Goal: Task Accomplishment & Management: Manage account settings

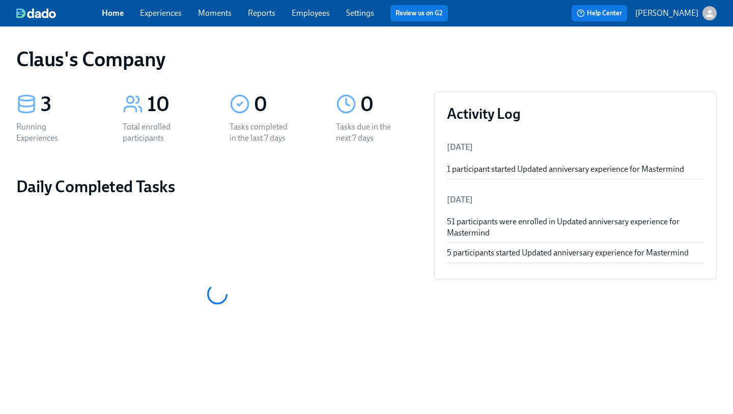
click at [154, 11] on link "Experiences" at bounding box center [161, 13] width 42 height 10
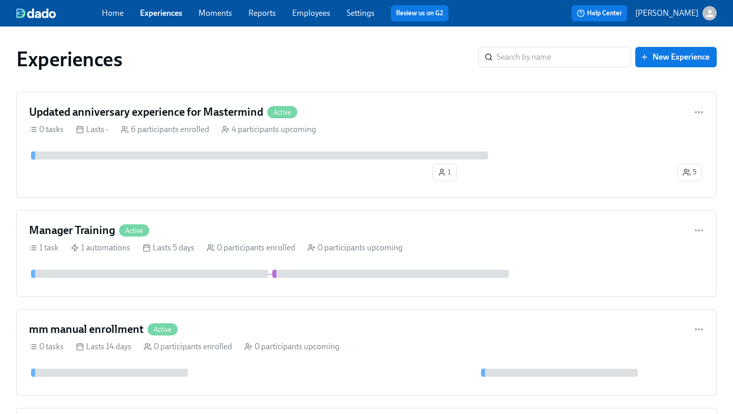
click at [712, 14] on icon "button" at bounding box center [710, 13] width 11 height 11
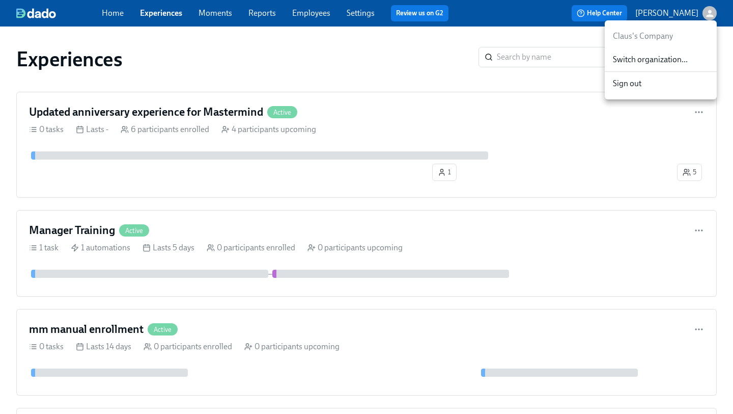
click at [675, 63] on span "Switch organization..." at bounding box center [661, 59] width 96 height 11
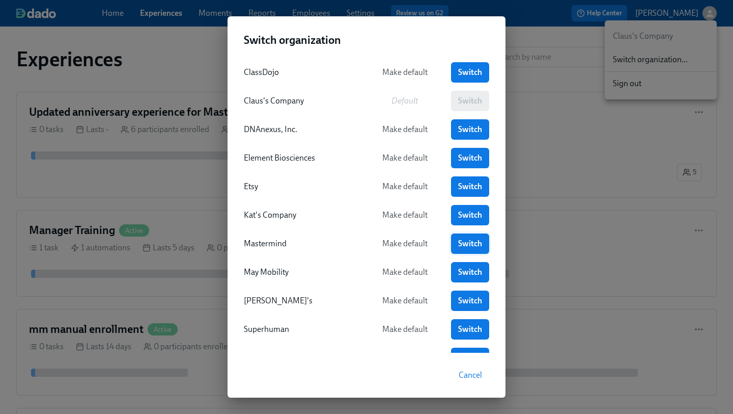
scroll to position [93, 0]
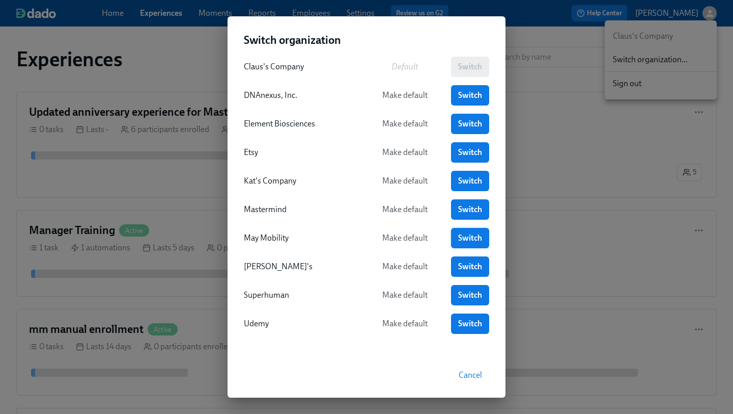
click at [471, 234] on span "Switch" at bounding box center [470, 238] width 24 height 10
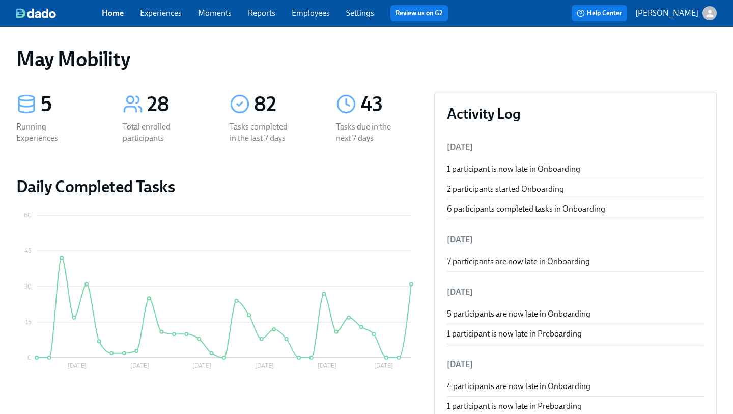
click at [153, 11] on link "Experiences" at bounding box center [161, 13] width 42 height 10
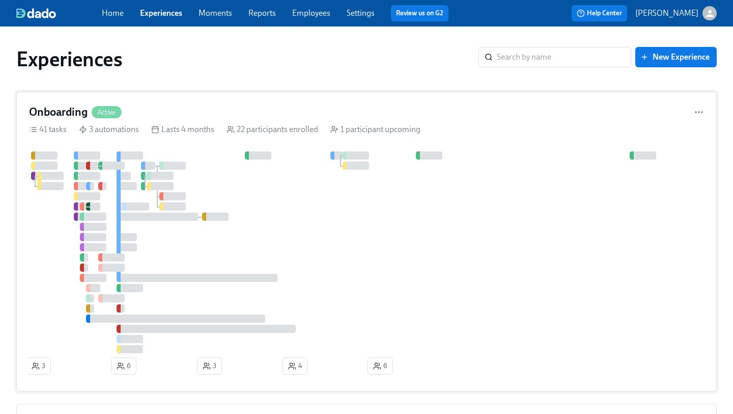
click at [309, 106] on div "Onboarding Active" at bounding box center [366, 111] width 675 height 15
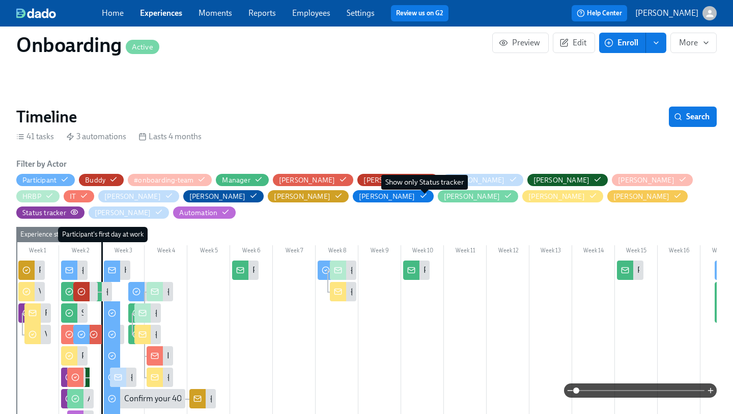
click at [78, 210] on span "button" at bounding box center [74, 214] width 8 height 8
click at [78, 208] on icon "button" at bounding box center [74, 212] width 8 height 8
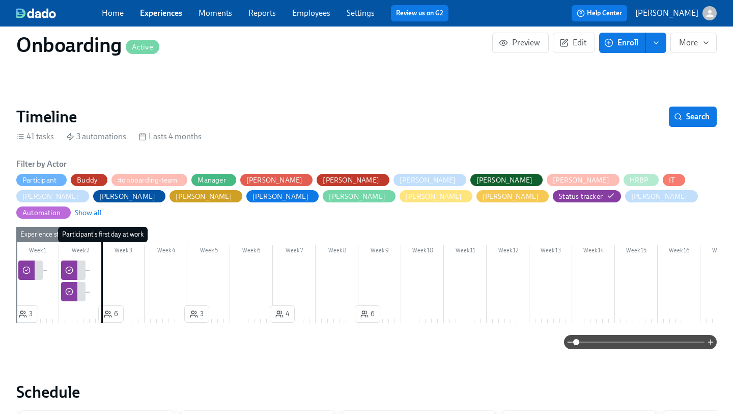
click at [635, 335] on span at bounding box center [641, 342] width 128 height 14
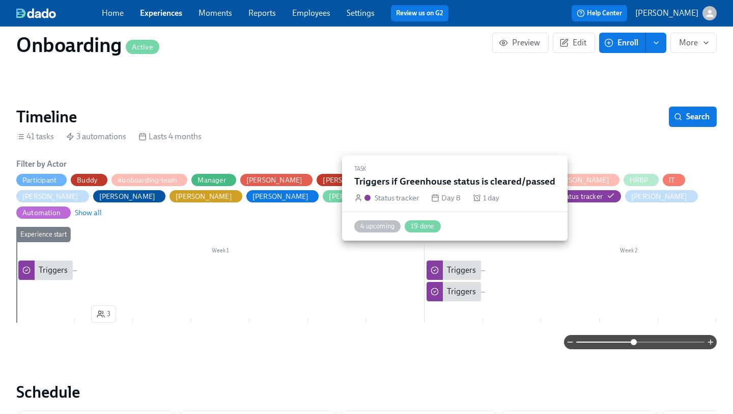
click at [463, 264] on div "Triggers if Greenhouse status is cleared/passed" at bounding box center [529, 269] width 164 height 11
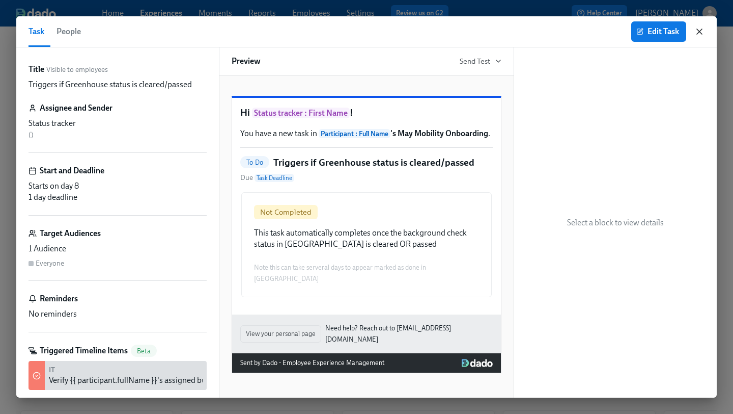
click at [701, 30] on icon "button" at bounding box center [699, 31] width 5 height 5
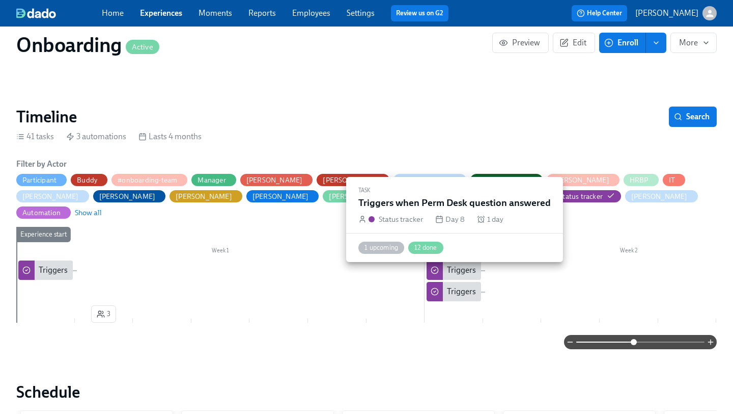
click at [459, 286] on div "Triggers when Perm Desk question answered" at bounding box center [525, 291] width 157 height 11
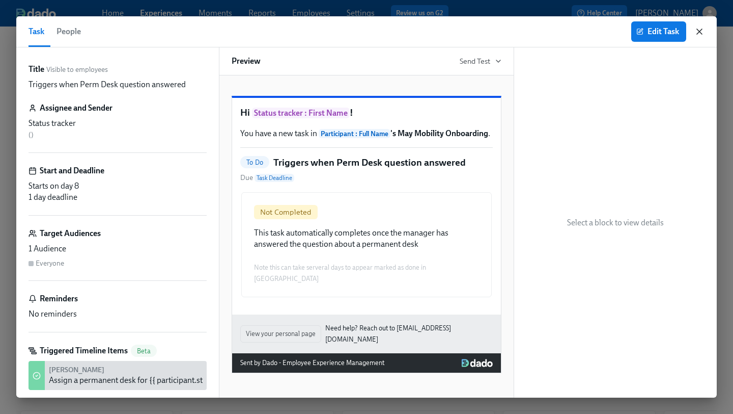
click at [701, 29] on icon "button" at bounding box center [700, 31] width 10 height 10
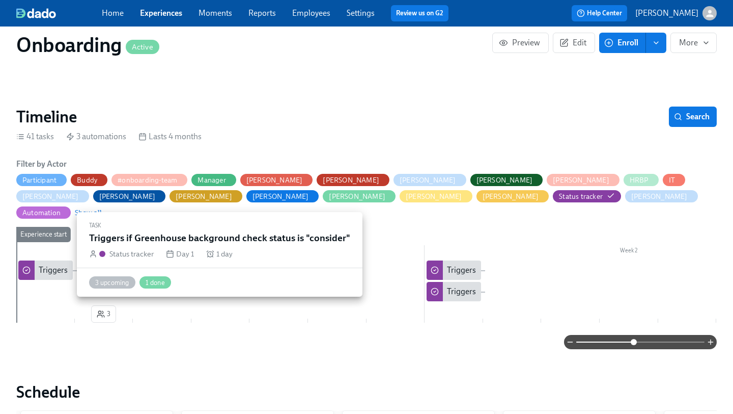
click at [52, 264] on div "Triggers if Greenhouse background check status is "consider"" at bounding box center [145, 269] width 212 height 11
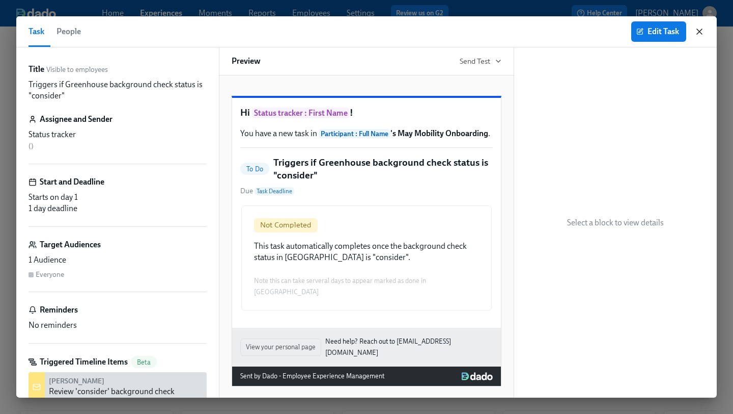
click at [703, 30] on icon "button" at bounding box center [700, 31] width 10 height 10
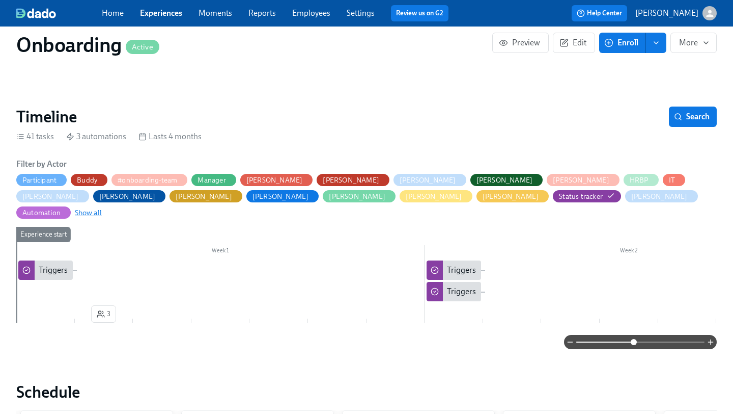
click at [102, 207] on span "Show all" at bounding box center [88, 212] width 27 height 10
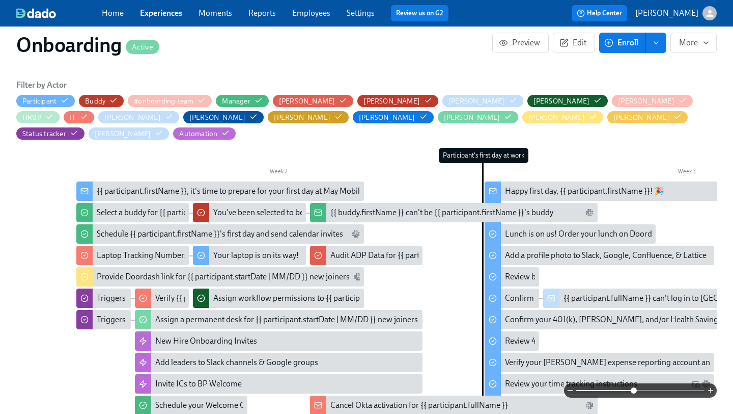
scroll to position [0, 354]
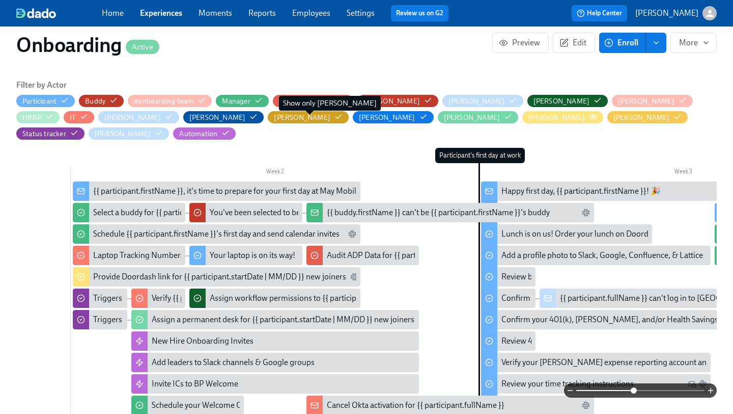
click at [592, 117] on circle "button" at bounding box center [593, 117] width 2 height 2
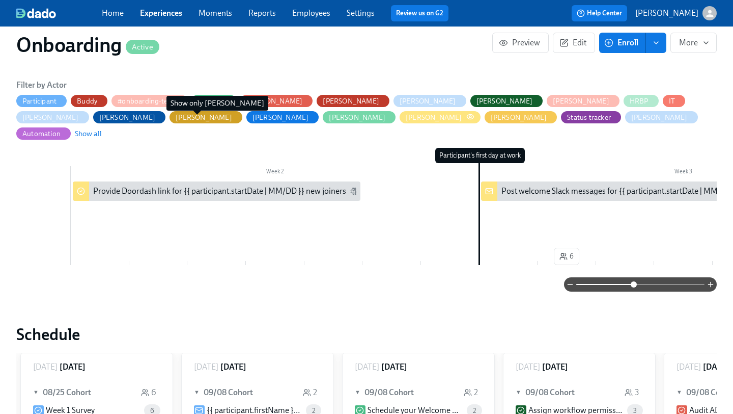
click at [467, 117] on icon "button" at bounding box center [471, 117] width 8 height 8
click at [102, 128] on span "Show all" at bounding box center [88, 133] width 27 height 10
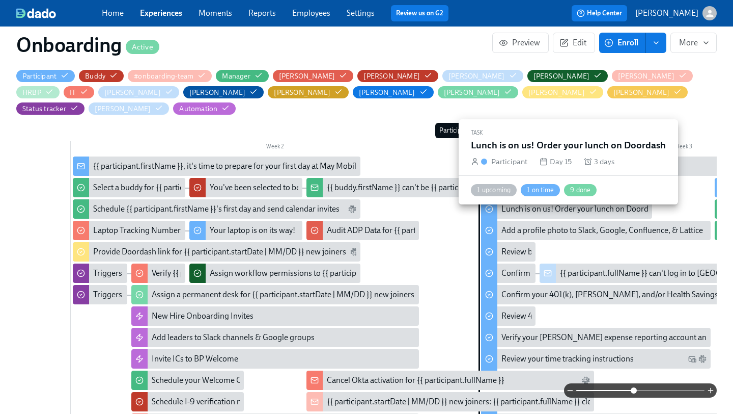
scroll to position [328, 0]
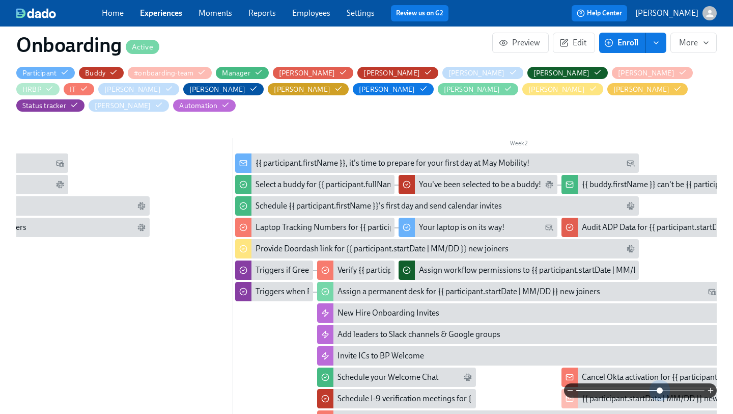
click at [660, 392] on span at bounding box center [641, 390] width 128 height 14
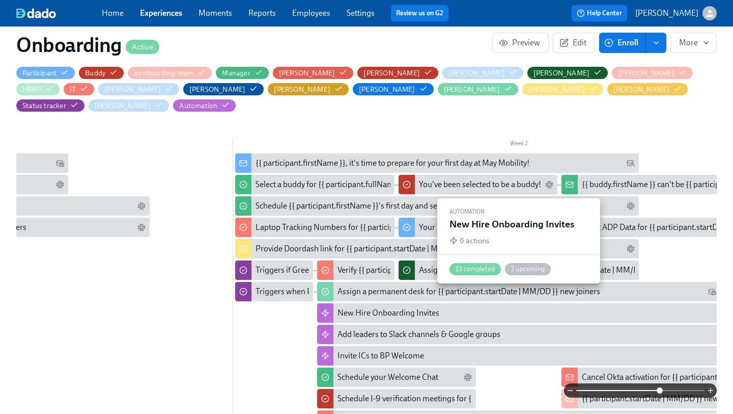
click at [385, 307] on div "New Hire Onboarding Invites" at bounding box center [389, 312] width 102 height 11
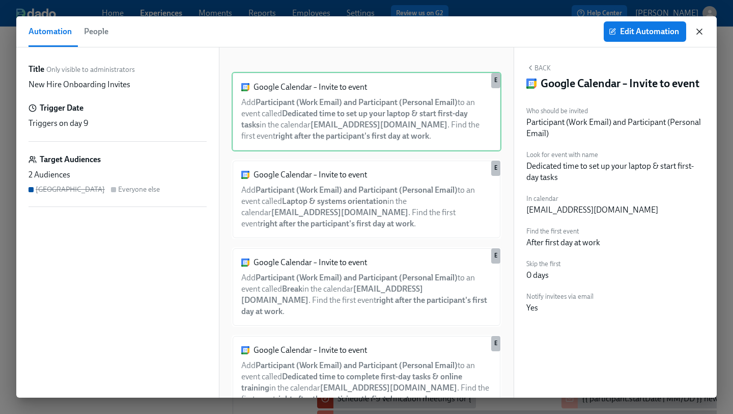
click at [702, 32] on icon "button" at bounding box center [700, 31] width 10 height 10
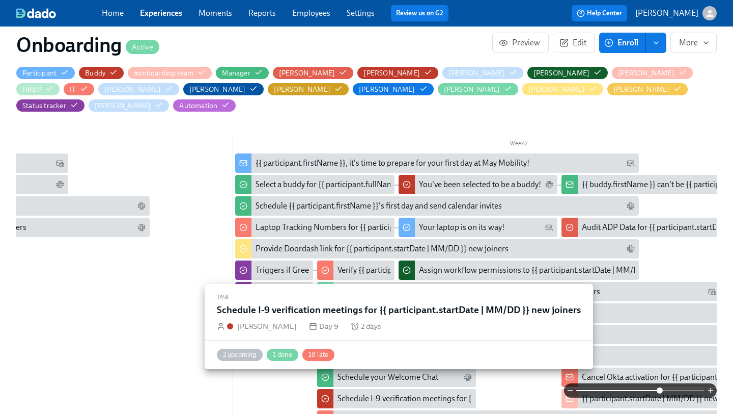
click at [395, 393] on div "Schedule I-9 verification meetings for {{ participant.startDate | MM/DD }} new …" at bounding box center [484, 398] width 293 height 11
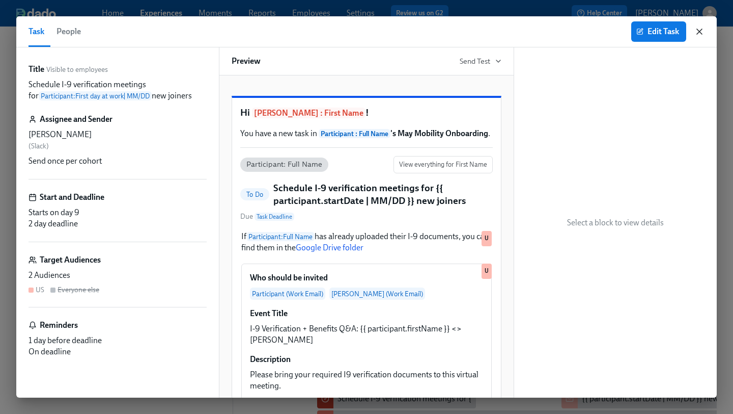
click at [700, 28] on icon "button" at bounding box center [700, 31] width 10 height 10
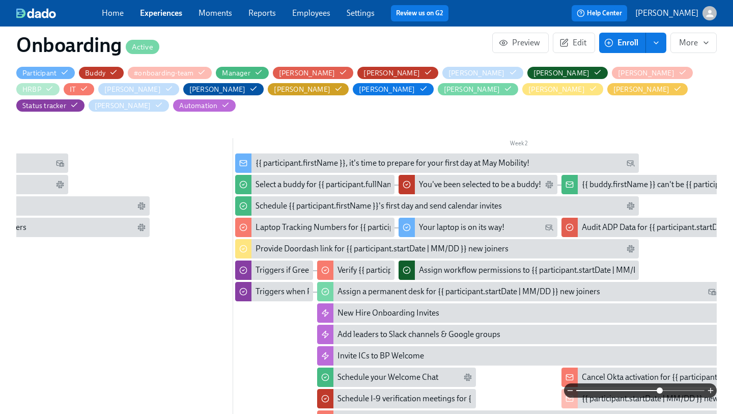
click at [630, 371] on div "Cancel Okta activation for {{ participant.fullName }}" at bounding box center [671, 376] width 178 height 11
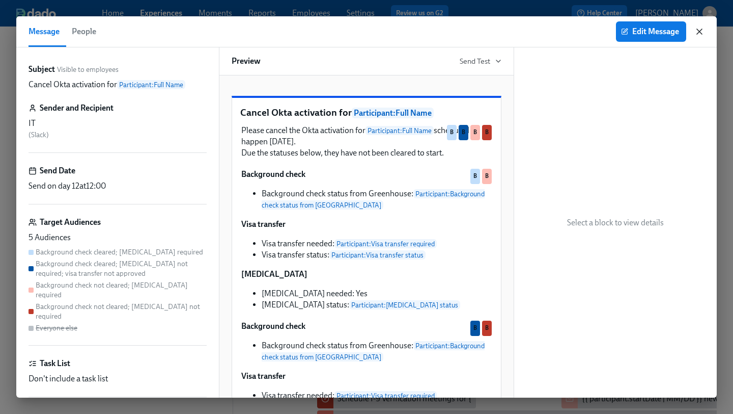
click at [702, 26] on icon "button" at bounding box center [700, 31] width 10 height 10
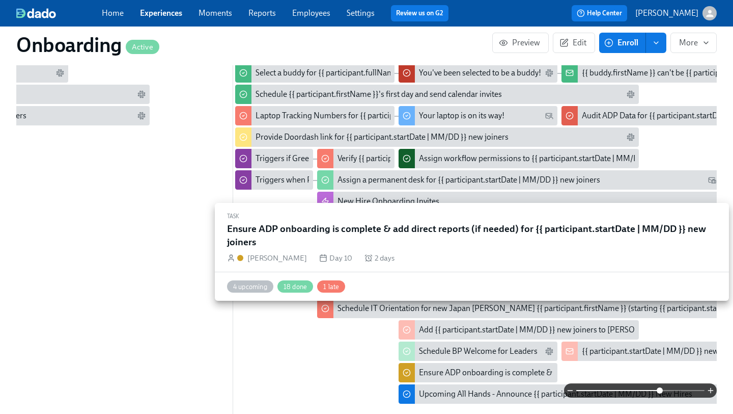
scroll to position [407, 0]
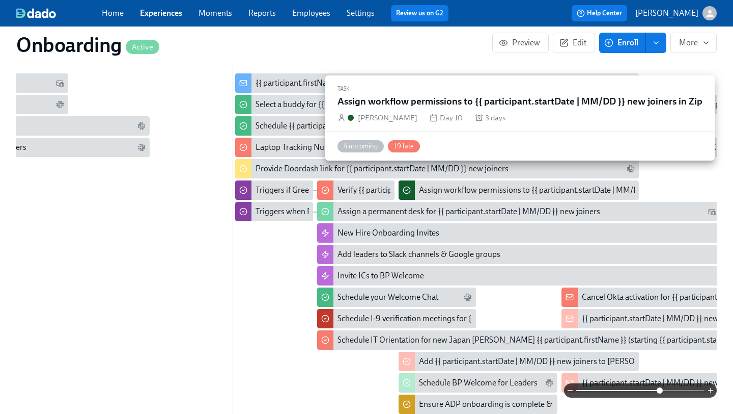
click at [567, 184] on div "Assign workflow permissions to {{ participant.startDate | MM/DD }} new joiners …" at bounding box center [567, 189] width 296 height 11
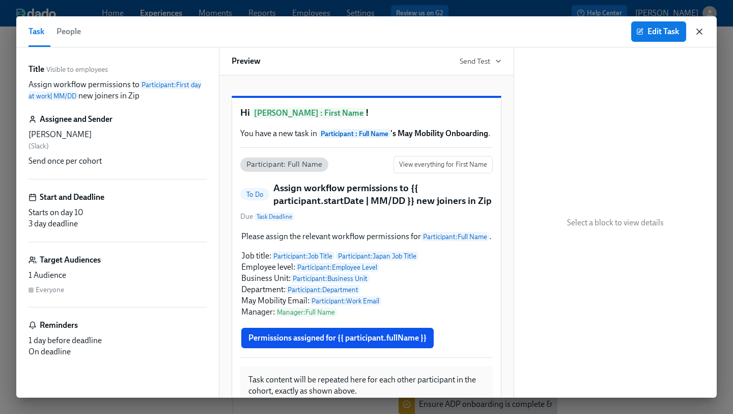
click at [701, 32] on icon "button" at bounding box center [699, 31] width 5 height 5
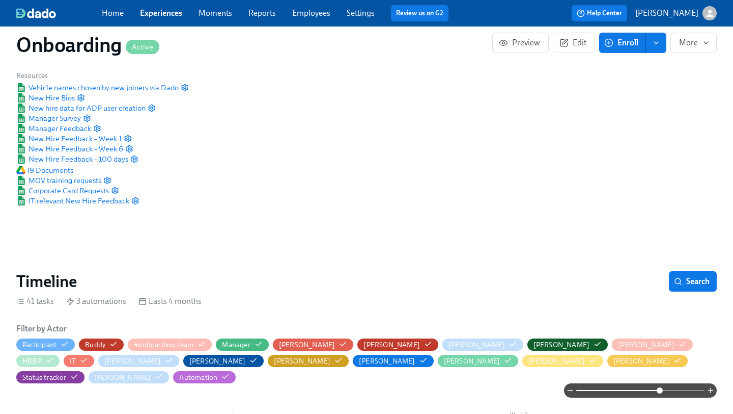
scroll to position [69, 0]
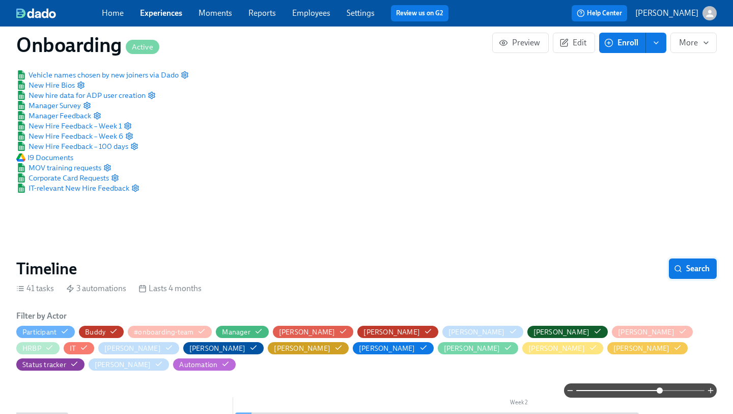
click at [690, 259] on button "Search" at bounding box center [693, 268] width 48 height 20
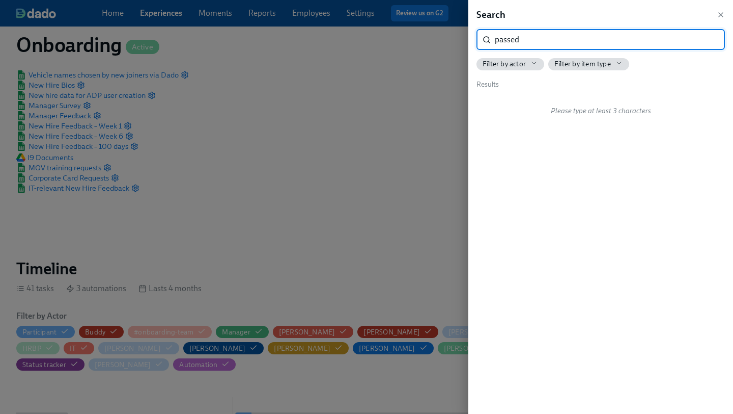
type input "passed"
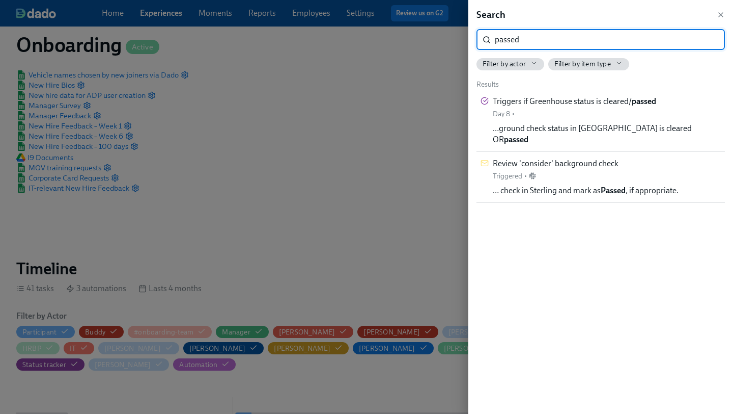
click at [709, 41] on input "passed" at bounding box center [610, 40] width 230 height 20
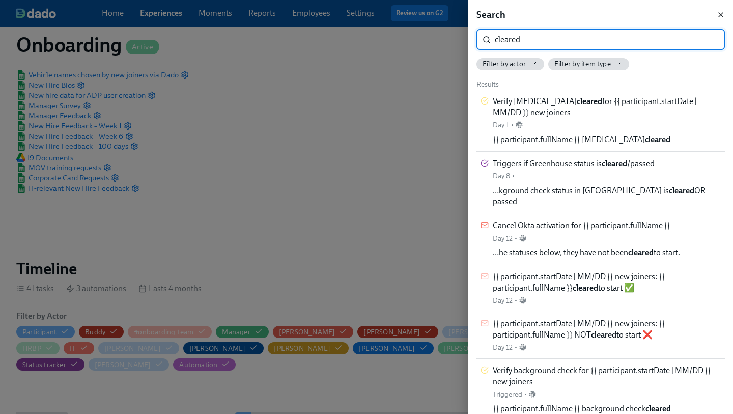
type input "cleared"
click at [720, 12] on icon "button" at bounding box center [721, 15] width 8 height 8
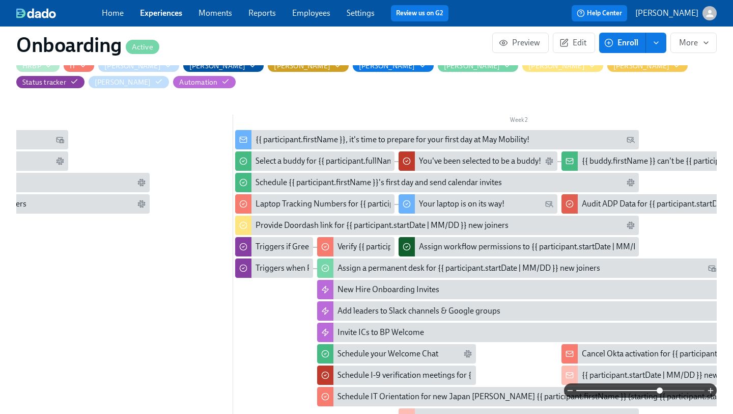
scroll to position [298, 0]
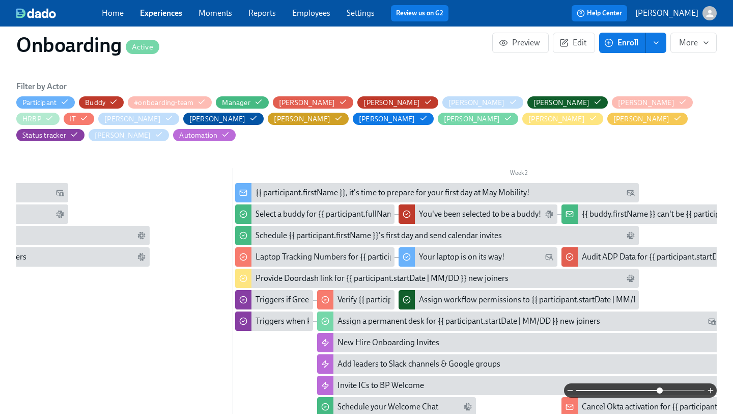
click at [429, 187] on div "{{ participant.firstName }}, it's time to prepare for your first day at May Mob…" at bounding box center [393, 192] width 274 height 11
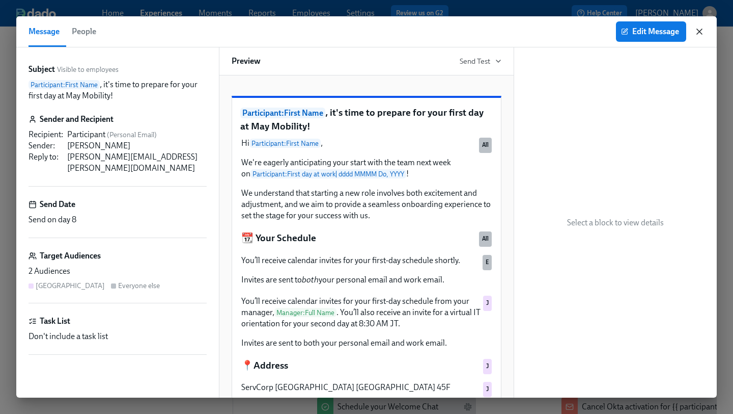
click at [700, 29] on icon "button" at bounding box center [700, 31] width 10 height 10
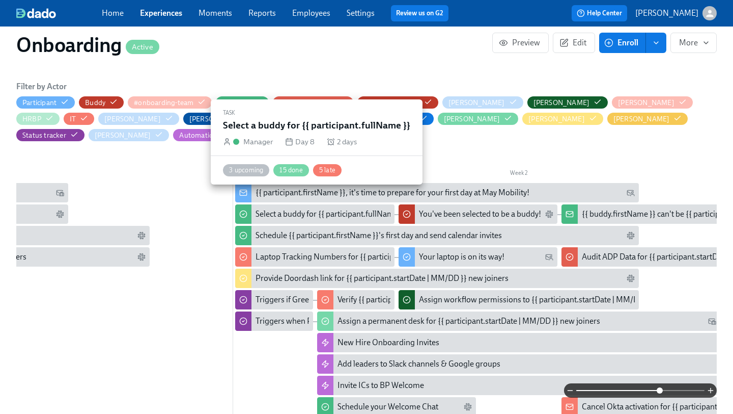
click at [341, 204] on div "Select a buddy for {{ participant.fullName }}" at bounding box center [314, 213] width 159 height 19
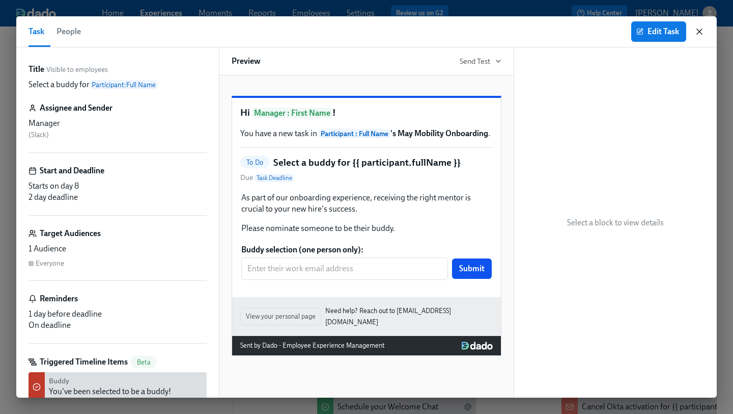
click at [700, 26] on icon "button" at bounding box center [700, 31] width 10 height 10
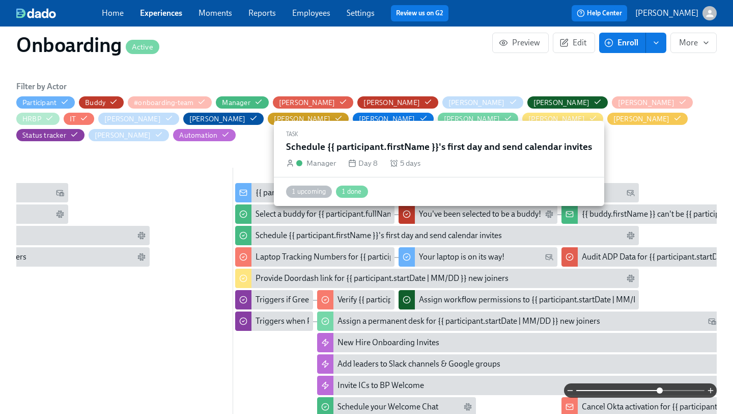
click at [325, 230] on div "Schedule {{ participant.firstName }}'s first day and send calendar invites" at bounding box center [379, 235] width 247 height 11
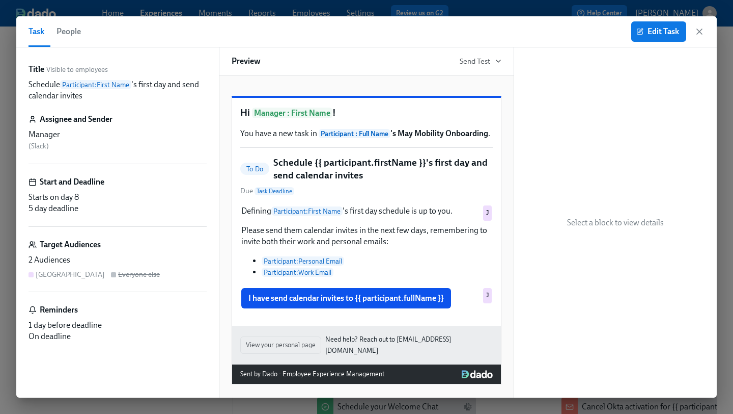
click at [703, 24] on div "Edit Task" at bounding box center [668, 31] width 73 height 20
click at [701, 29] on icon "button" at bounding box center [700, 31] width 10 height 10
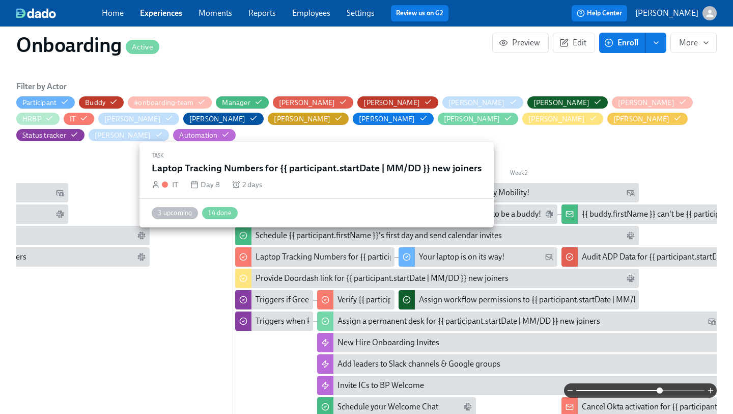
click at [296, 251] on div "Laptop Tracking Numbers for {{ participant.startDate | MM/DD }} new joiners" at bounding box center [389, 256] width 267 height 11
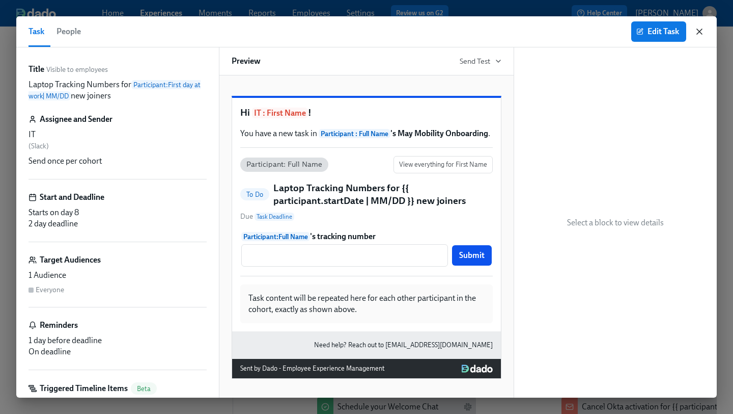
click at [698, 35] on icon "button" at bounding box center [700, 31] width 10 height 10
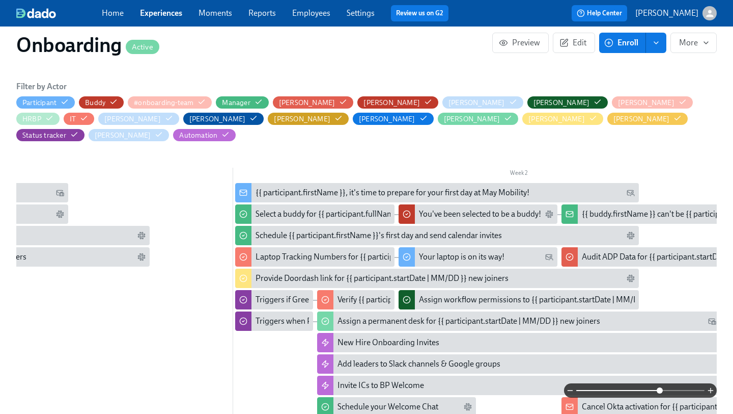
click at [601, 208] on div "{{ buddy.firstName }} can't be {{ participant.firstName }}'s buddy" at bounding box center [693, 213] width 223 height 11
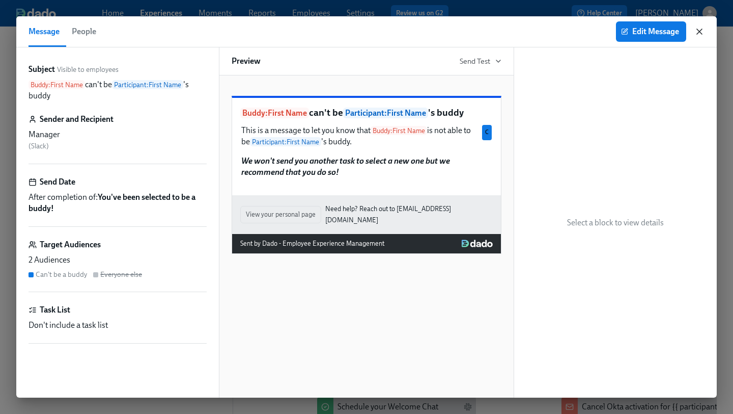
click at [700, 29] on icon "button" at bounding box center [700, 31] width 10 height 10
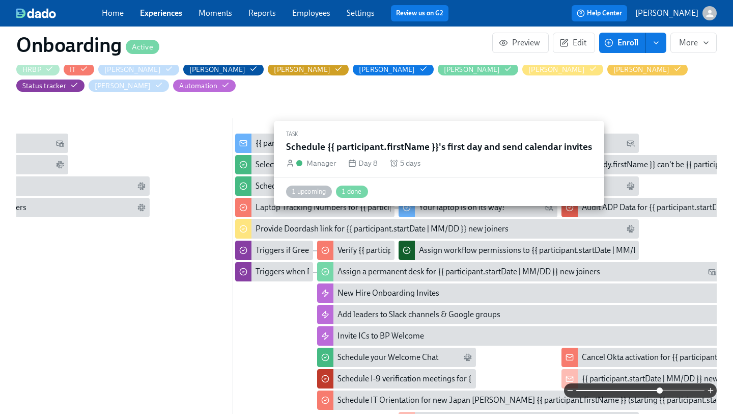
scroll to position [352, 0]
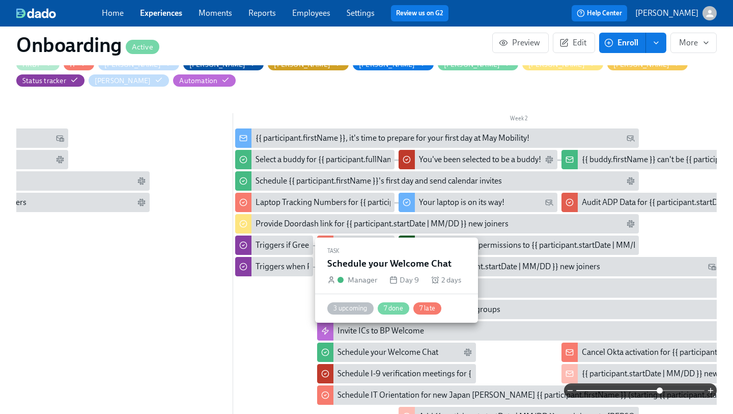
click at [376, 346] on div "Schedule your Welcome Chat" at bounding box center [388, 351] width 101 height 11
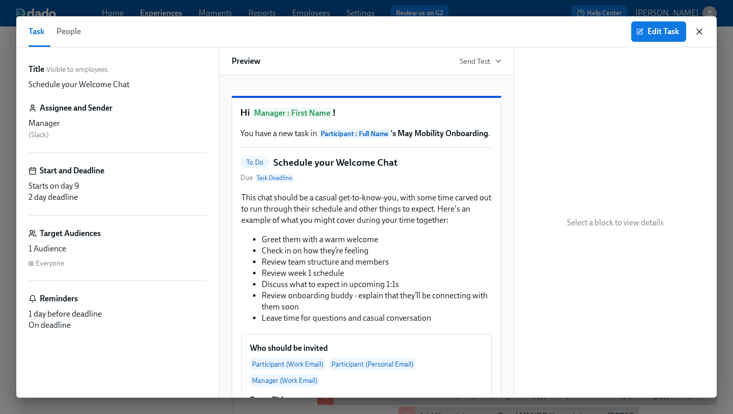
click at [703, 33] on icon "button" at bounding box center [700, 31] width 10 height 10
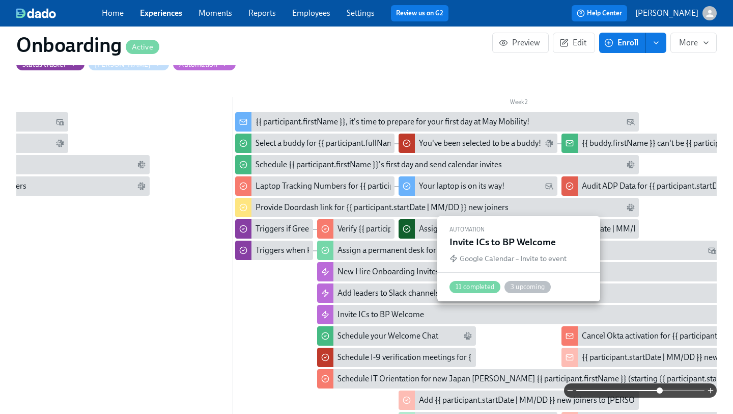
scroll to position [375, 0]
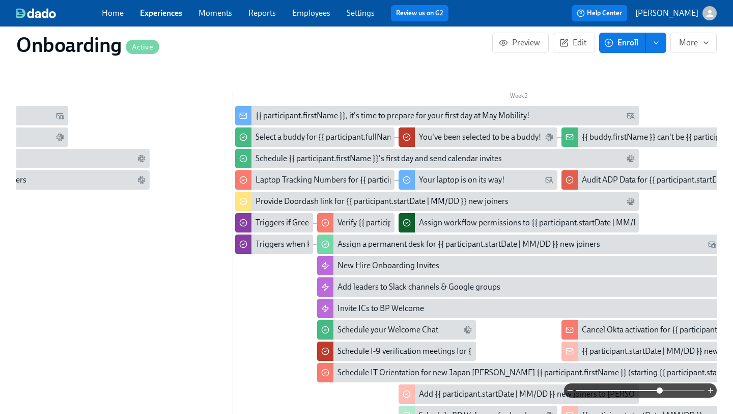
click at [369, 367] on div "Schedule IT Orientation for new Japan [PERSON_NAME] {{ participant.firstName }}…" at bounding box center [559, 372] width 443 height 11
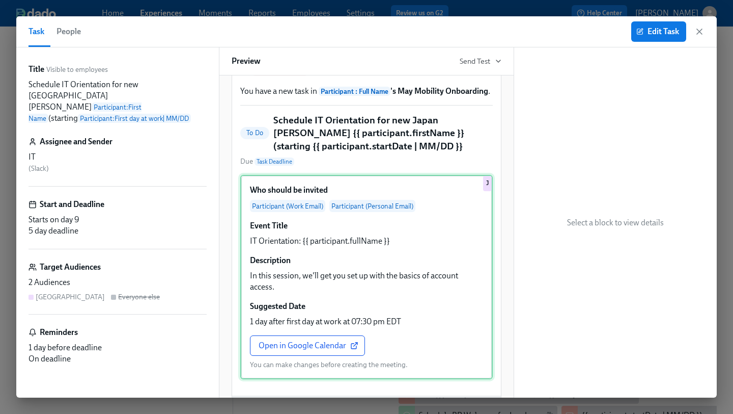
scroll to position [87, 0]
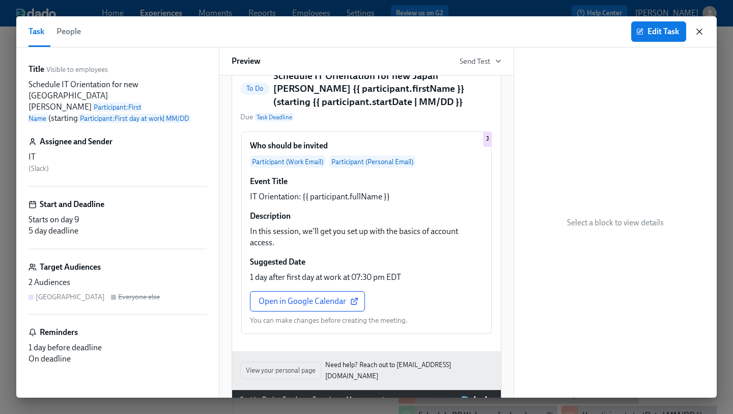
click at [697, 30] on icon "button" at bounding box center [700, 31] width 10 height 10
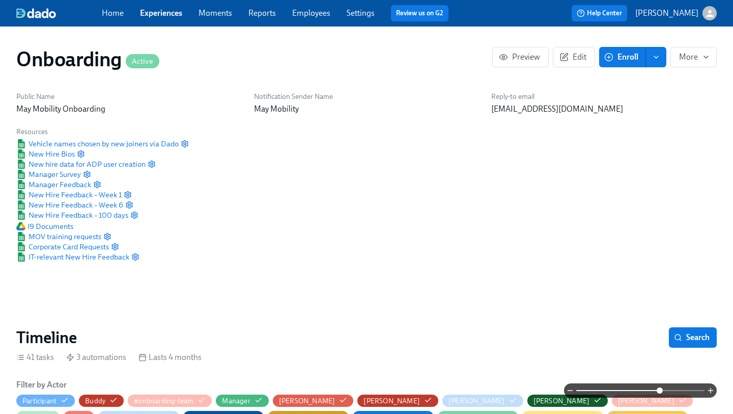
click at [603, 387] on span at bounding box center [641, 390] width 128 height 14
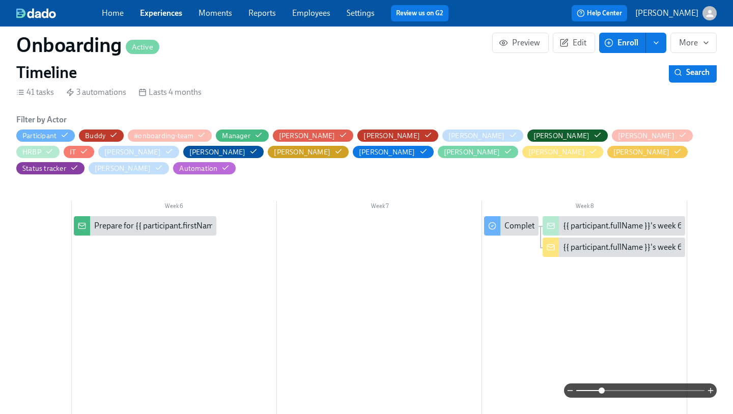
scroll to position [263, 0]
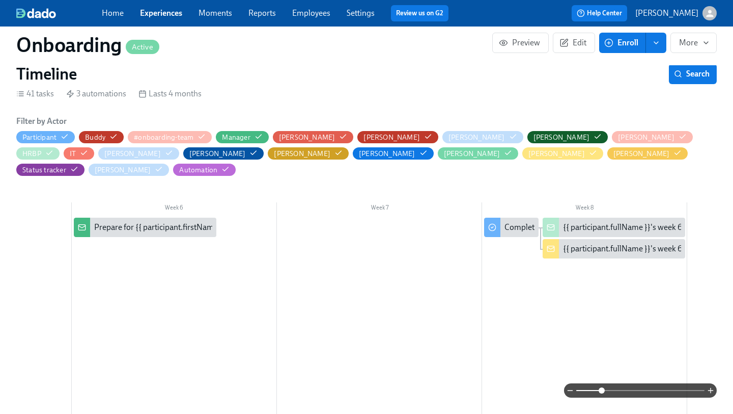
click at [599, 391] on span at bounding box center [602, 390] width 6 height 6
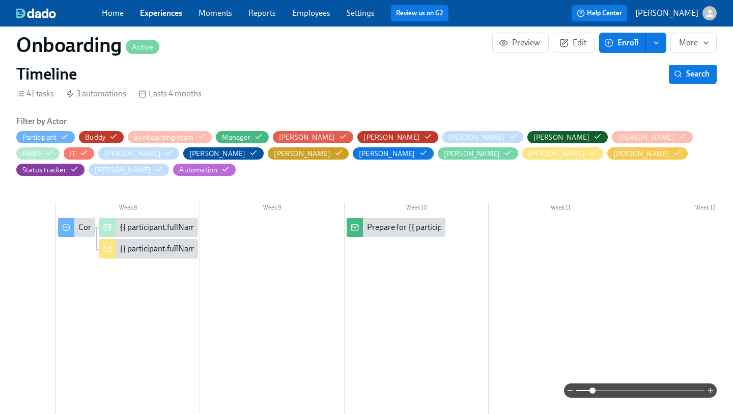
click at [590, 390] on span at bounding box center [593, 390] width 6 height 6
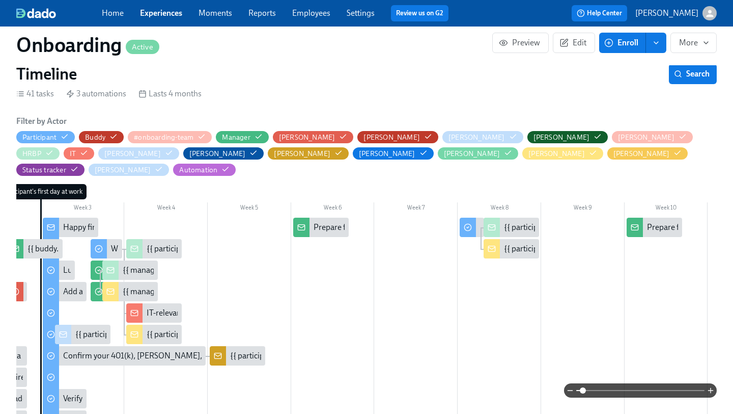
scroll to position [0, 0]
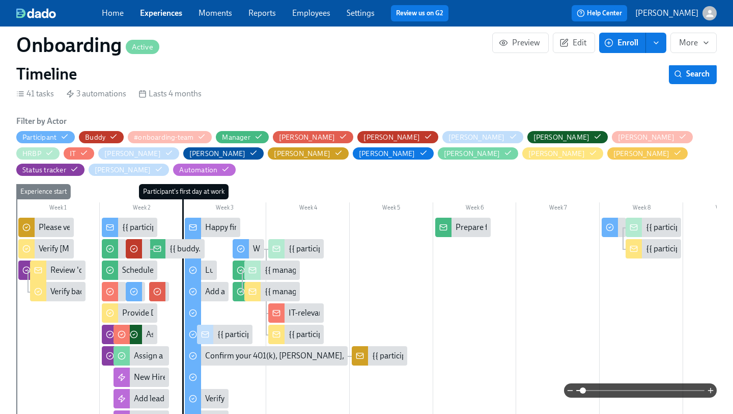
click at [633, 387] on span at bounding box center [641, 390] width 128 height 14
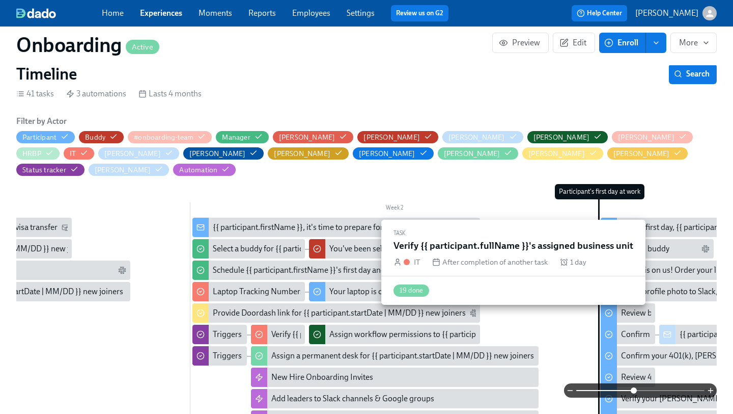
scroll to position [0, 352]
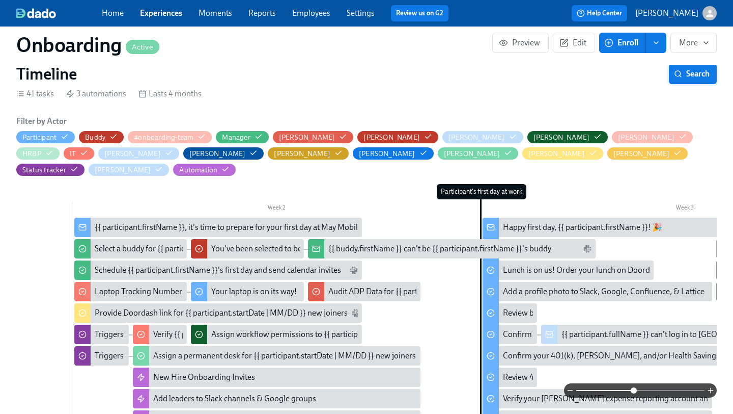
click at [688, 84] on button "Search" at bounding box center [693, 74] width 48 height 20
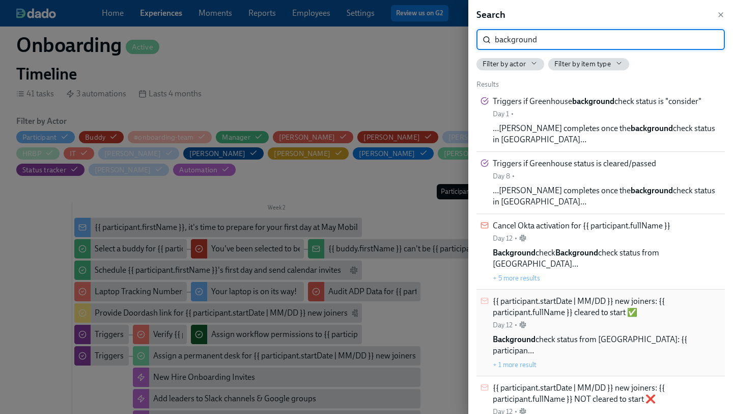
type input "background"
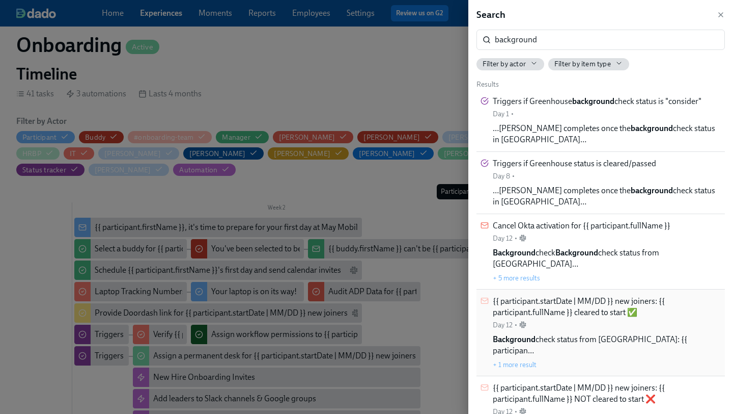
click at [576, 295] on span "{{ participant.startDate | MM/DD }} new joiners: {{ participant.fullName }} cle…" at bounding box center [607, 306] width 228 height 22
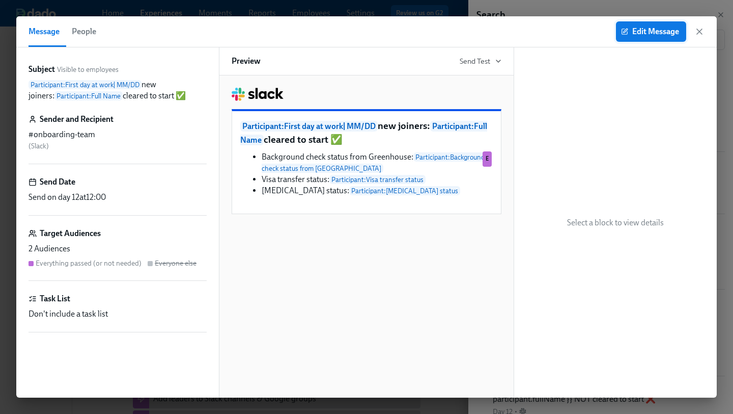
click at [668, 33] on span "Edit Message" at bounding box center [651, 31] width 56 height 10
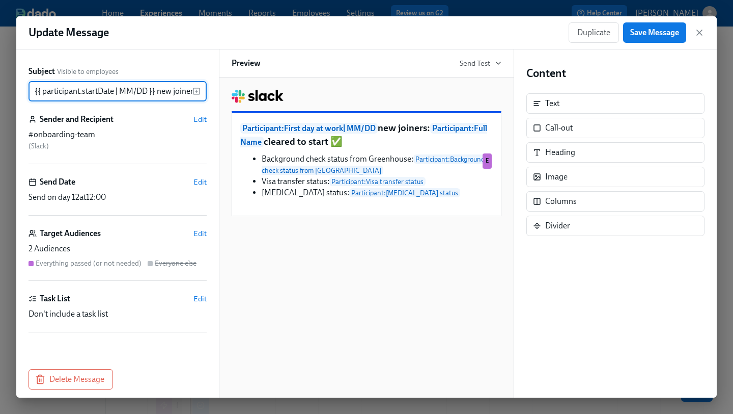
scroll to position [0, 160]
click at [204, 231] on span "Edit" at bounding box center [200, 233] width 13 height 10
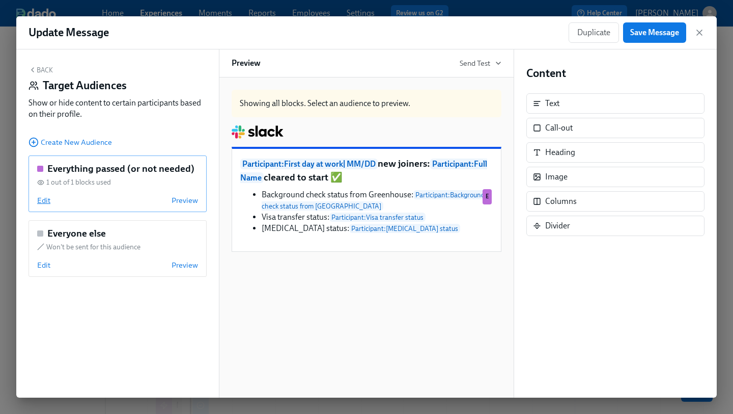
click at [44, 201] on span "Edit" at bounding box center [43, 200] width 13 height 10
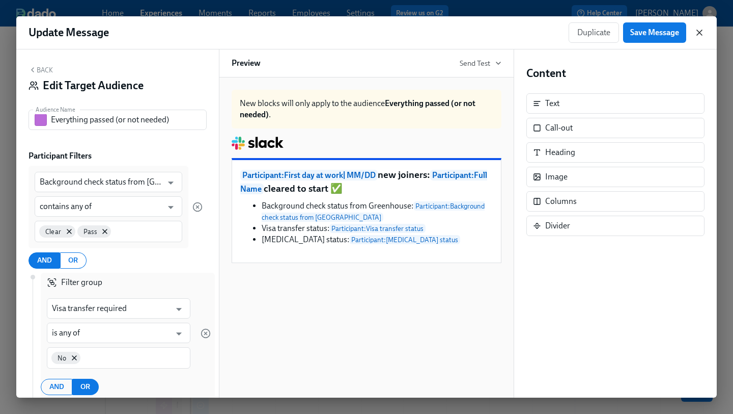
click at [700, 30] on icon "button" at bounding box center [700, 33] width 10 height 10
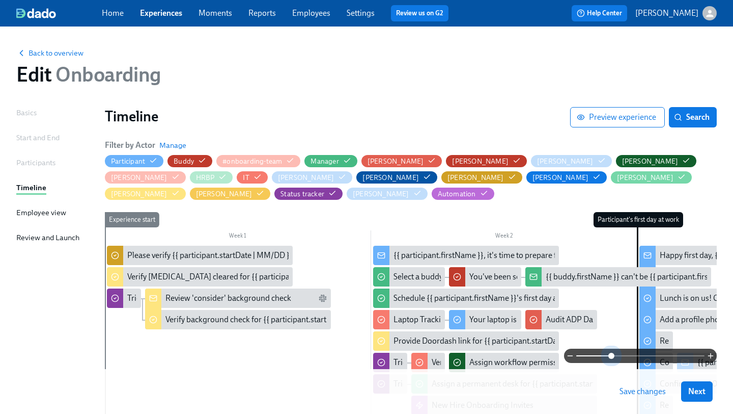
click at [611, 353] on span at bounding box center [641, 355] width 128 height 14
click at [337, 189] on icon "button" at bounding box center [333, 193] width 8 height 8
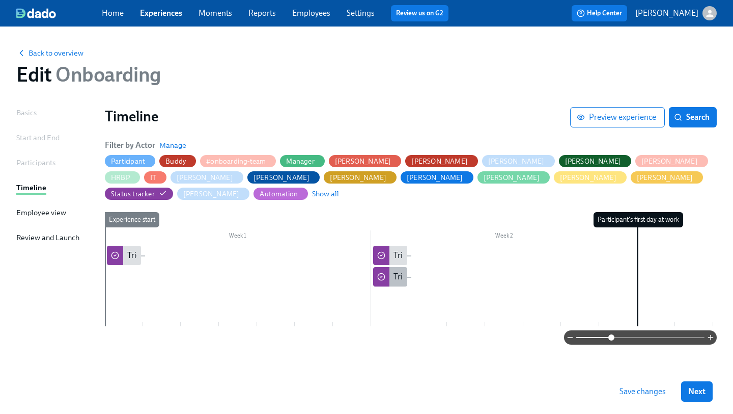
click at [388, 267] on div at bounding box center [381, 276] width 16 height 19
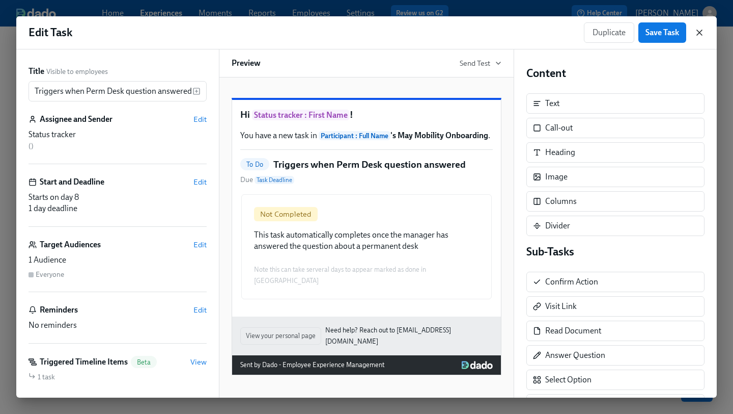
click at [702, 35] on icon "button" at bounding box center [699, 32] width 5 height 5
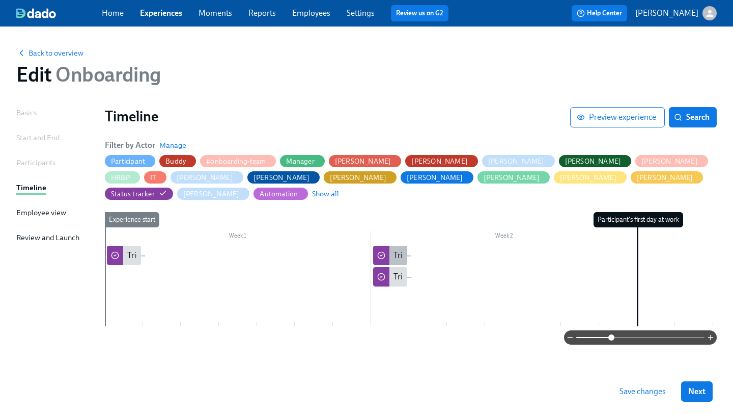
click at [390, 246] on div "Triggers if Greenhouse status is cleared/passed" at bounding box center [390, 255] width 34 height 19
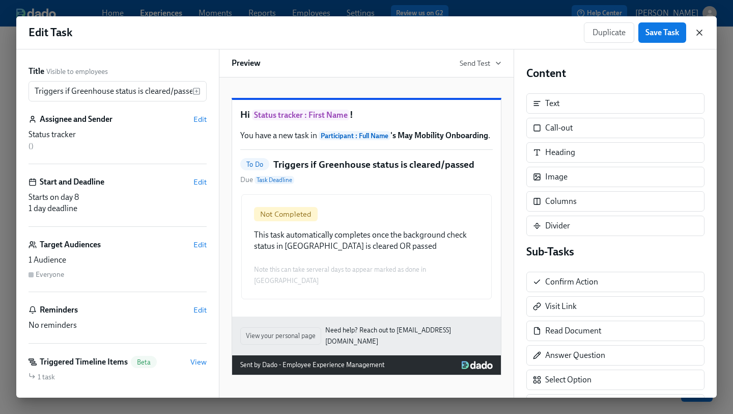
click at [699, 29] on icon "button" at bounding box center [700, 33] width 10 height 10
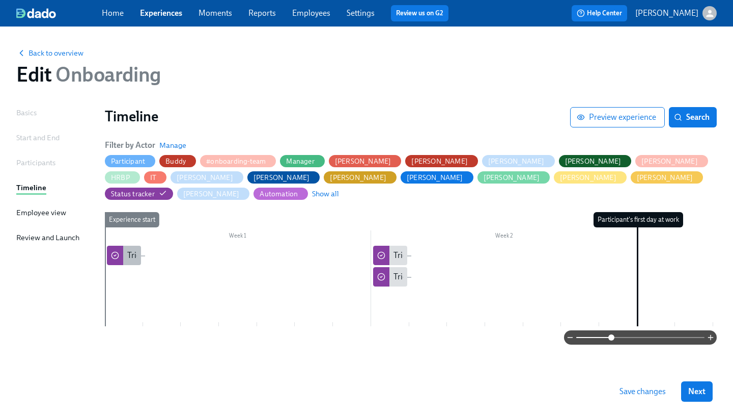
click at [121, 249] on div at bounding box center [115, 255] width 16 height 19
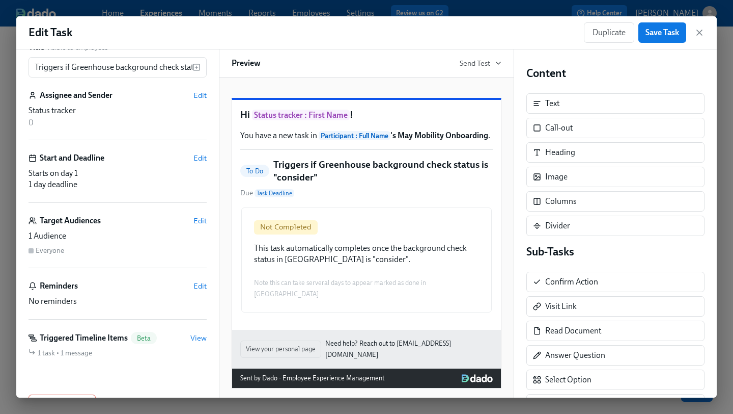
scroll to position [36, 0]
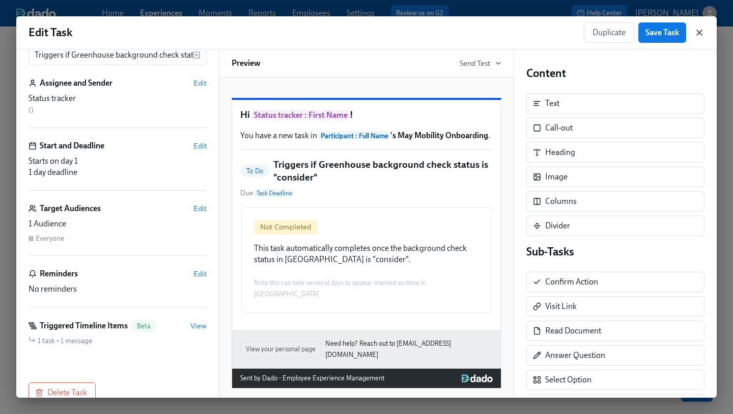
click at [698, 36] on icon "button" at bounding box center [700, 33] width 10 height 10
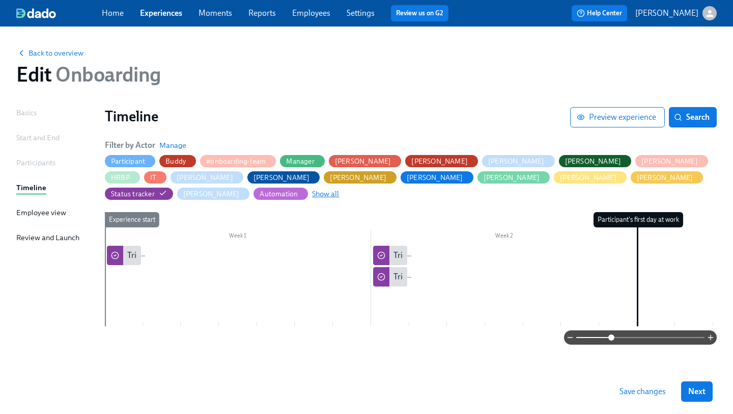
click at [339, 188] on span "Show all" at bounding box center [325, 193] width 27 height 10
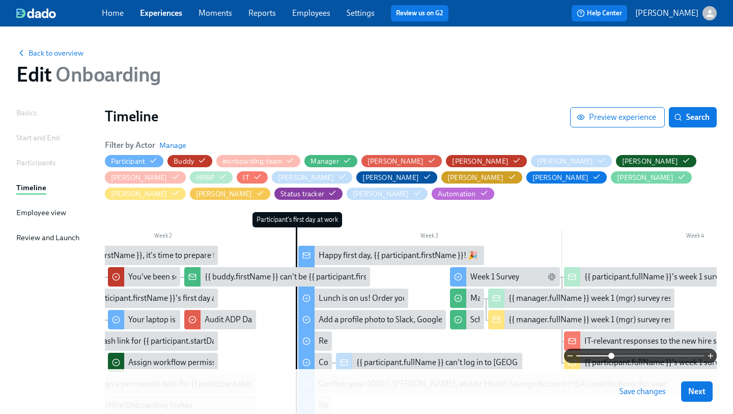
scroll to position [0, 347]
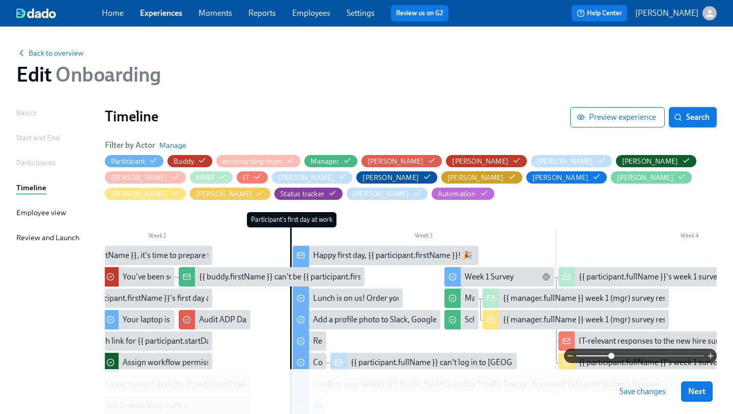
click at [682, 117] on span "Search" at bounding box center [693, 117] width 34 height 10
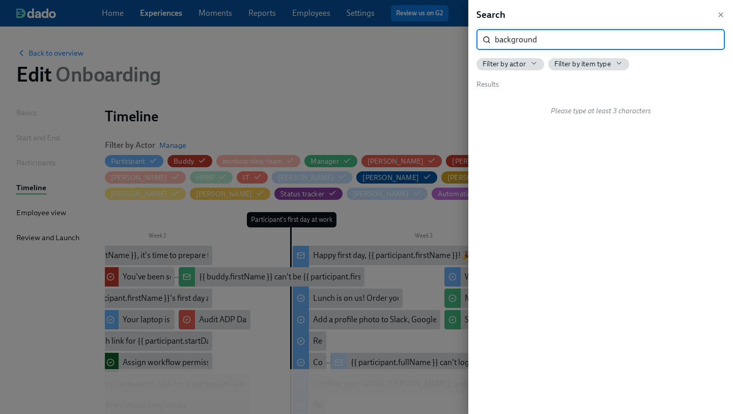
type input "background"
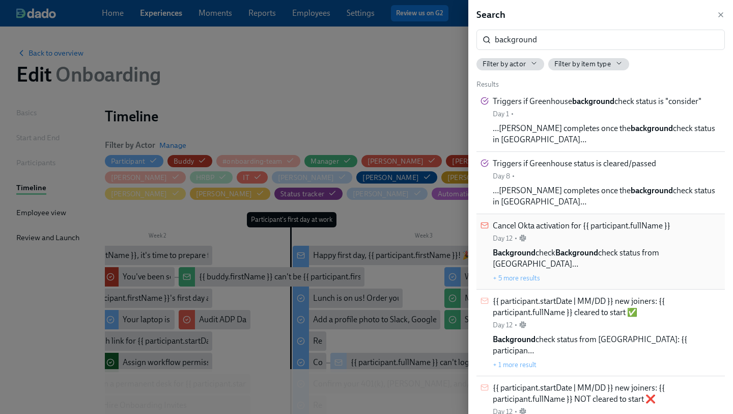
click at [606, 220] on div "Cancel Okta activation for {{ participant.fullName }} Day 12 •" at bounding box center [582, 231] width 178 height 23
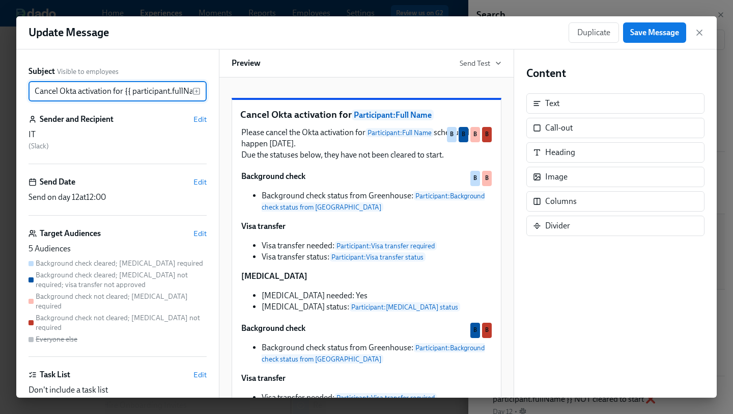
scroll to position [0, 20]
click at [201, 237] on span "Edit" at bounding box center [200, 233] width 13 height 10
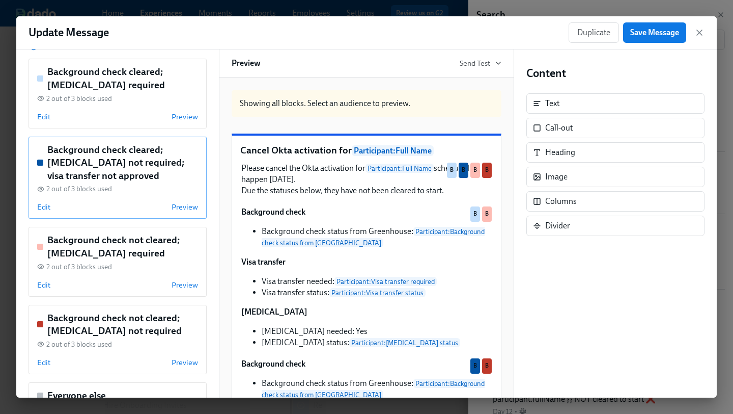
scroll to position [98, 0]
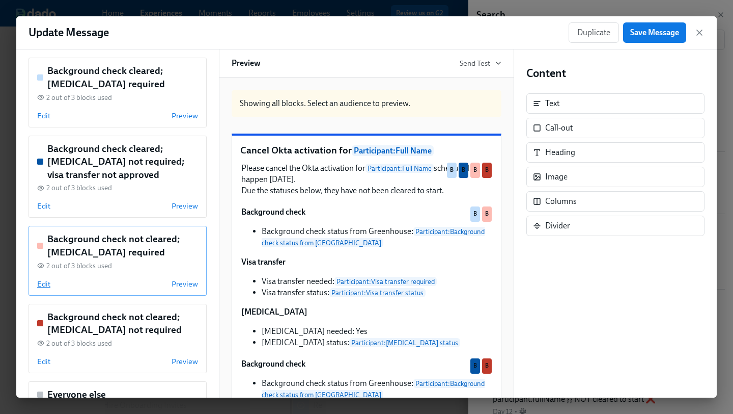
click at [47, 282] on span "Edit" at bounding box center [43, 284] width 13 height 10
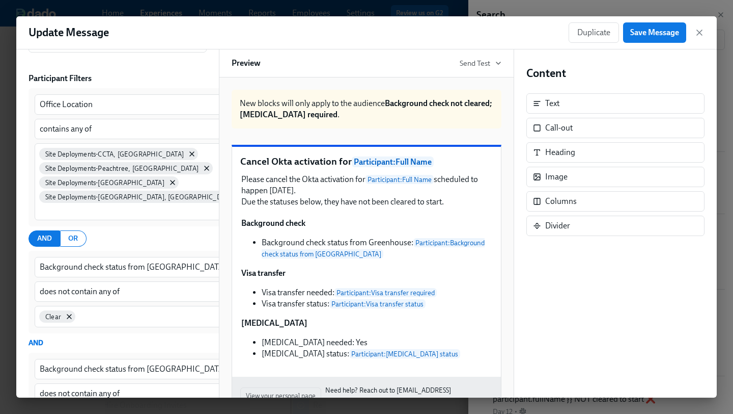
scroll to position [90, 0]
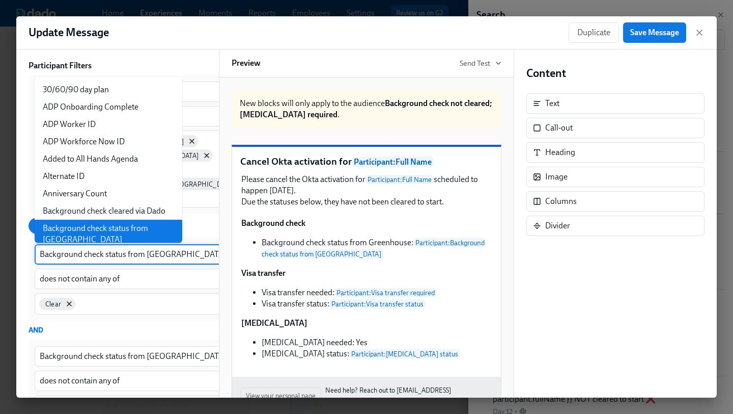
click at [143, 254] on input "Background check status from [GEOGRAPHIC_DATA]" at bounding box center [137, 254] width 194 height 20
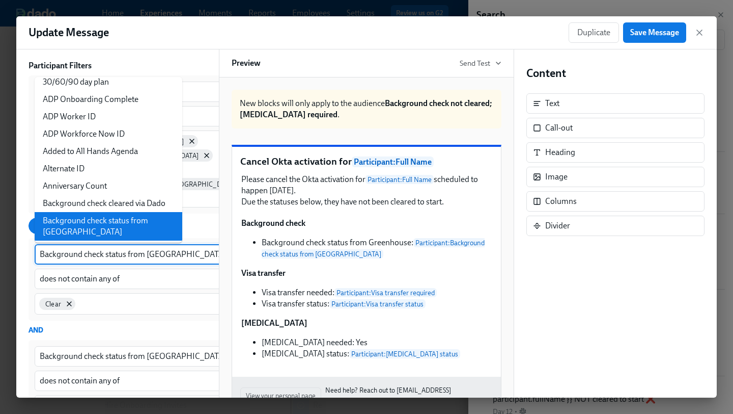
click at [143, 254] on input "Background check status from [GEOGRAPHIC_DATA]" at bounding box center [137, 254] width 194 height 20
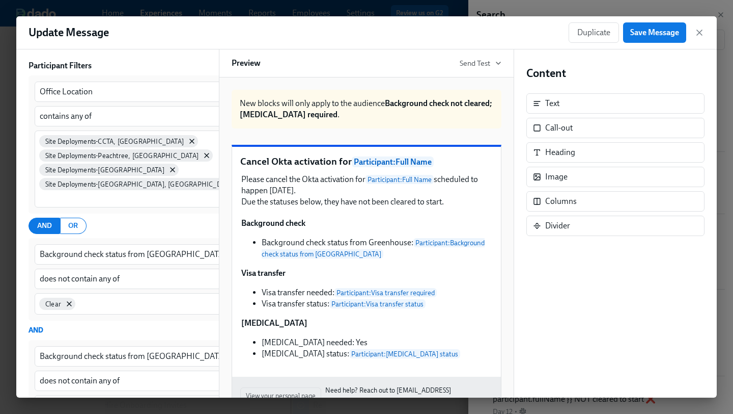
click at [264, 205] on div at bounding box center [269, 144] width 10 height 138
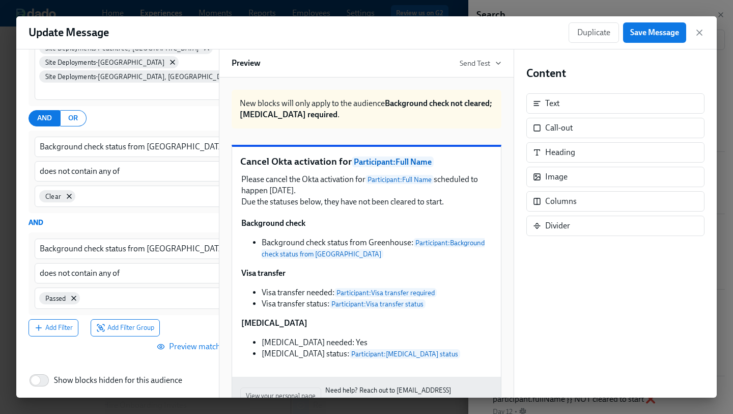
scroll to position [203, 0]
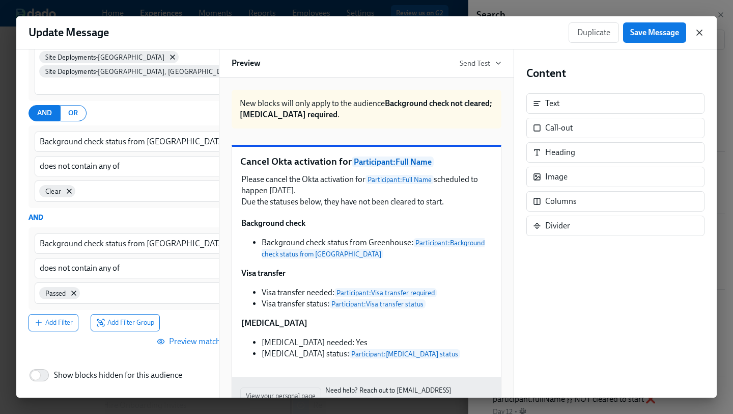
click at [703, 34] on icon "button" at bounding box center [700, 33] width 10 height 10
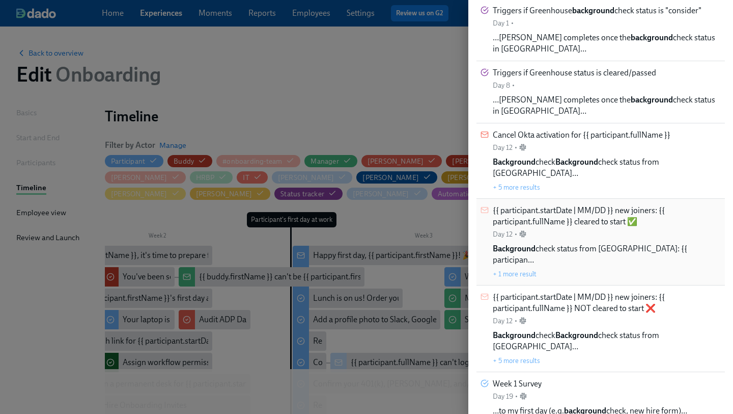
scroll to position [157, 0]
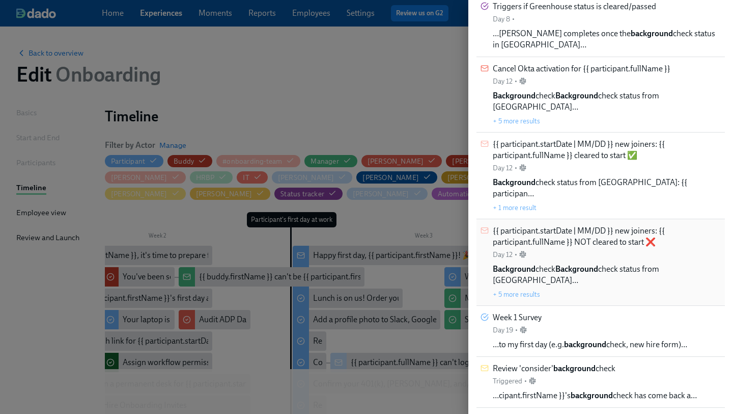
click at [609, 263] on span "Background check Background check status from Greenhou…" at bounding box center [607, 274] width 228 height 22
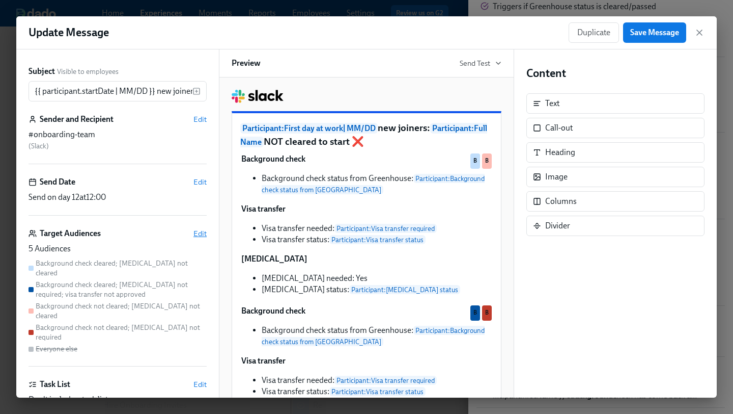
click at [197, 230] on span "Edit" at bounding box center [200, 233] width 13 height 10
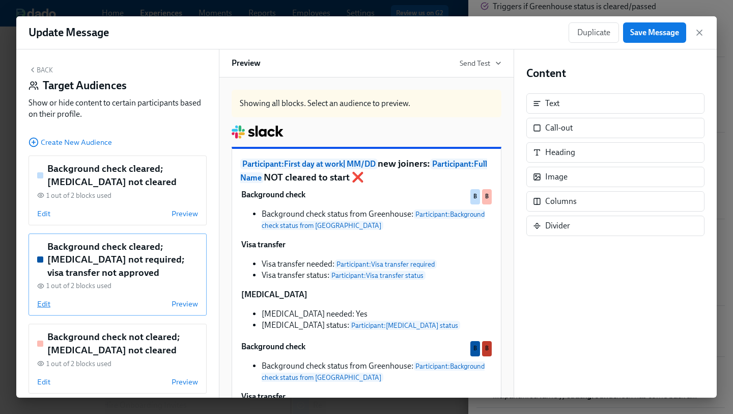
click at [49, 308] on span "Edit" at bounding box center [43, 303] width 13 height 10
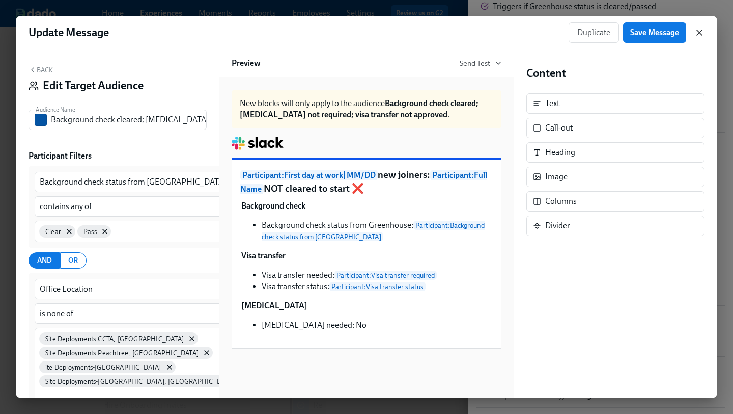
click at [701, 32] on icon "button" at bounding box center [700, 33] width 10 height 10
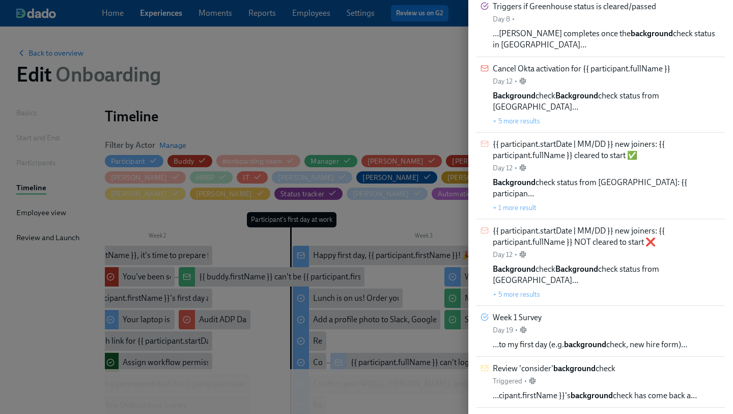
click at [334, 58] on div at bounding box center [366, 207] width 733 height 414
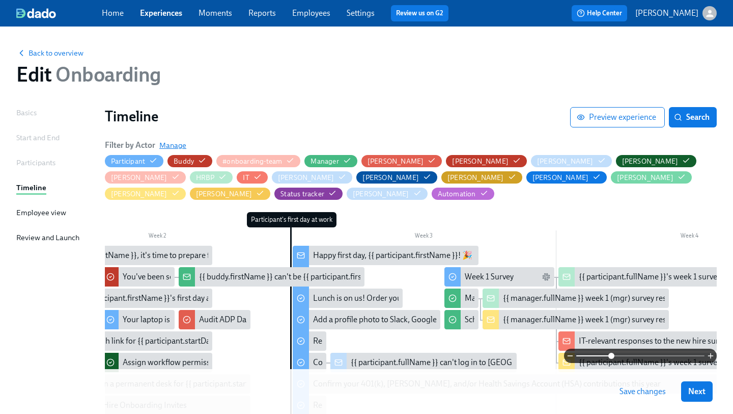
click at [181, 149] on span "Manage" at bounding box center [172, 145] width 27 height 10
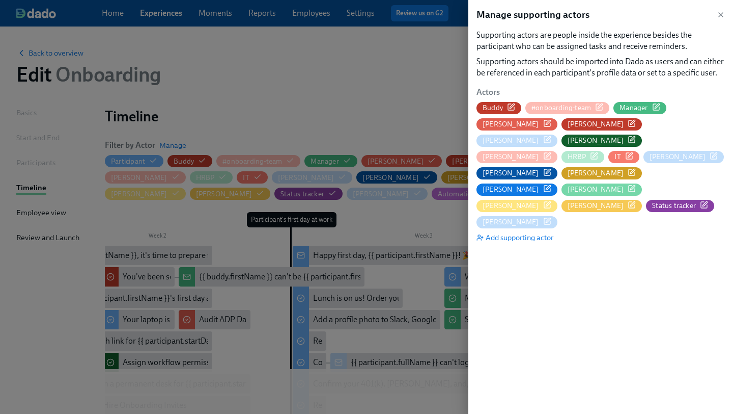
click at [544, 201] on icon "button" at bounding box center [548, 205] width 8 height 8
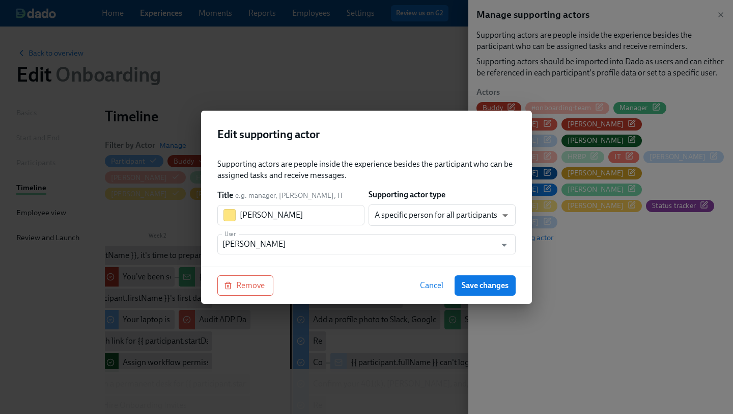
click at [438, 286] on span "Cancel" at bounding box center [431, 285] width 23 height 10
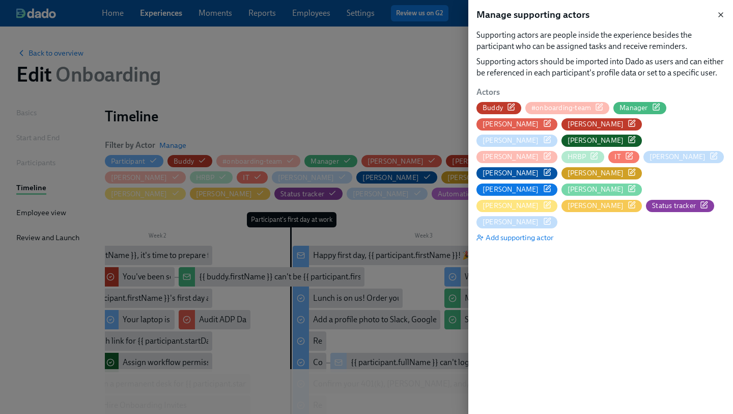
click at [721, 12] on icon "button" at bounding box center [721, 15] width 8 height 8
